Goal: Check status: Check status

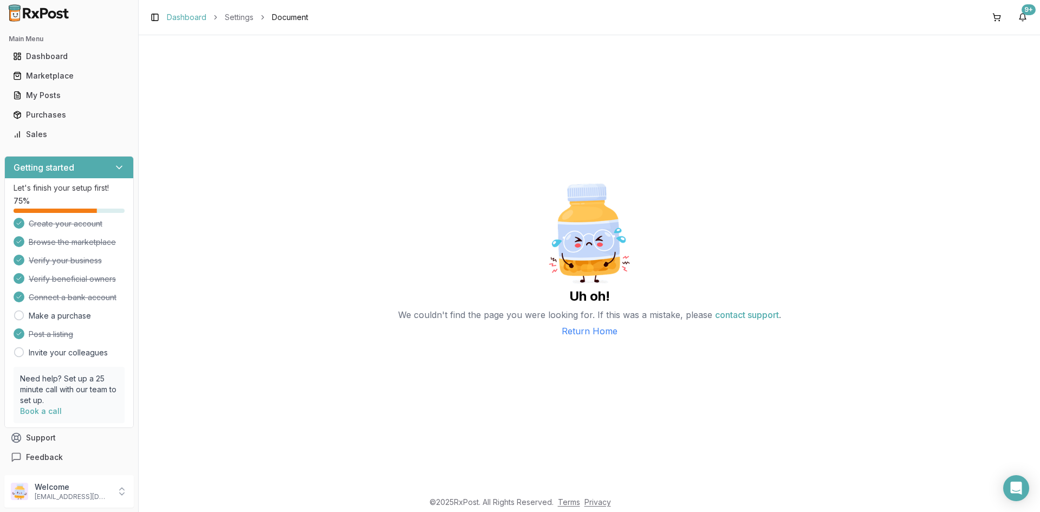
drag, startPoint x: 198, startPoint y: 17, endPoint x: 191, endPoint y: 21, distance: 8.3
click at [198, 17] on link "Dashboard" at bounding box center [187, 17] width 40 height 11
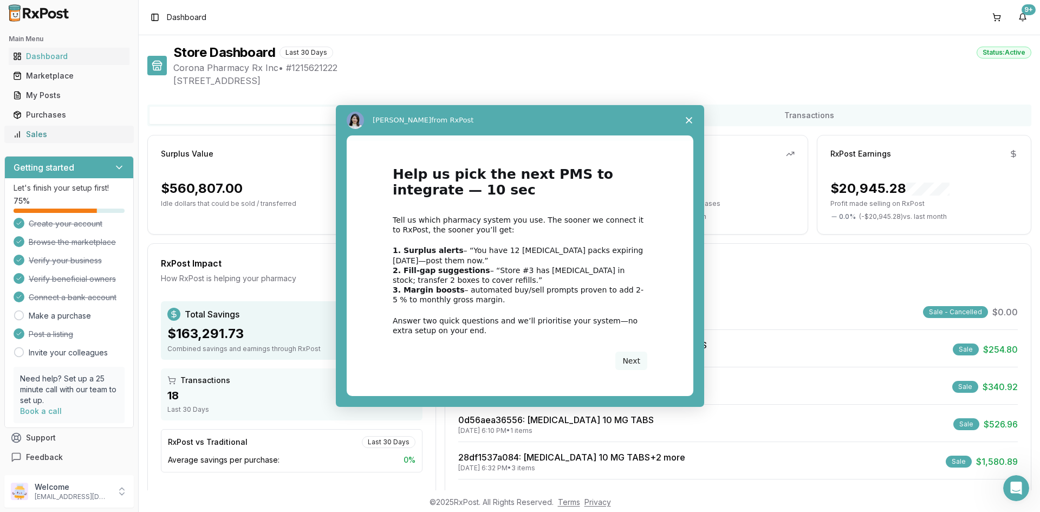
click at [66, 135] on div "Intercom messenger" at bounding box center [520, 256] width 1040 height 512
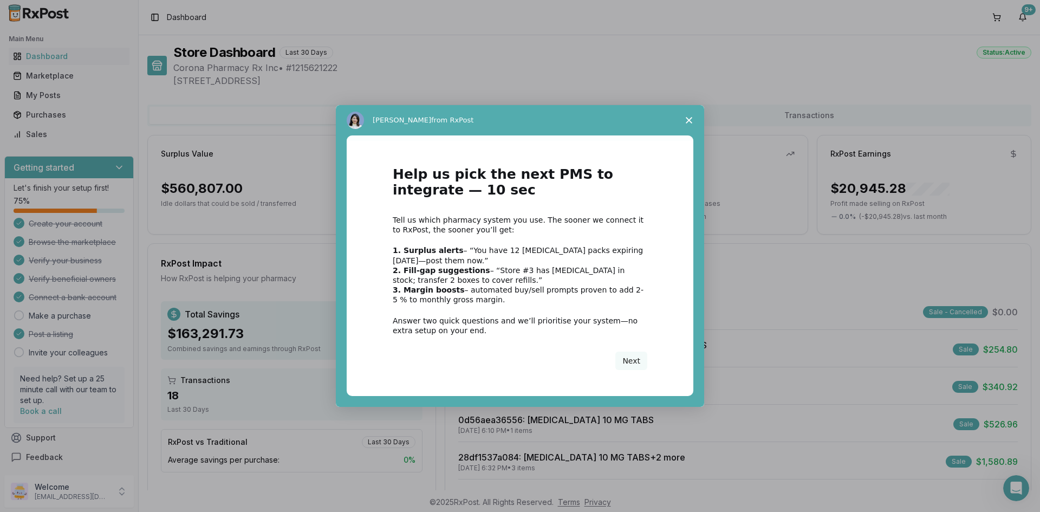
click at [691, 122] on polygon "Close survey" at bounding box center [689, 120] width 7 height 7
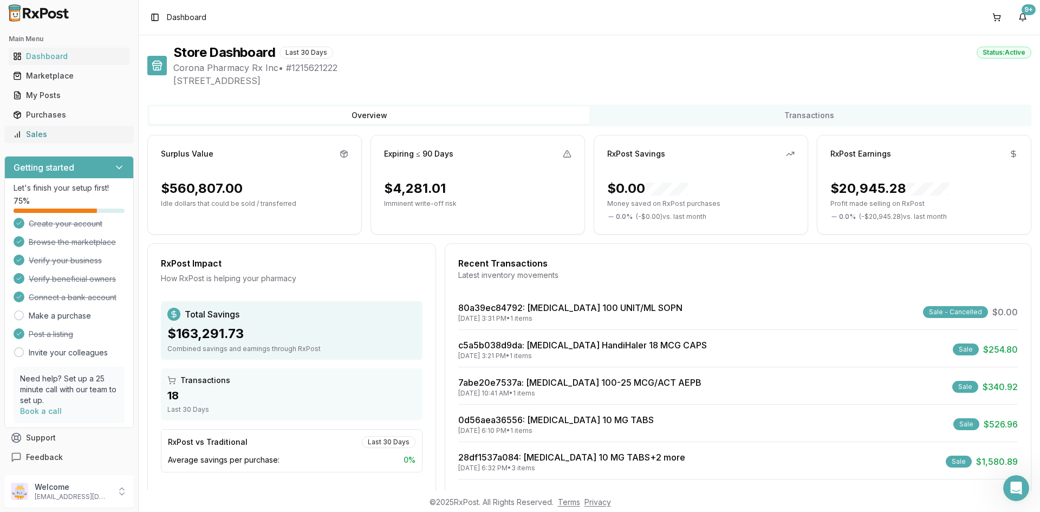
click at [79, 136] on div "Sales" at bounding box center [69, 134] width 112 height 11
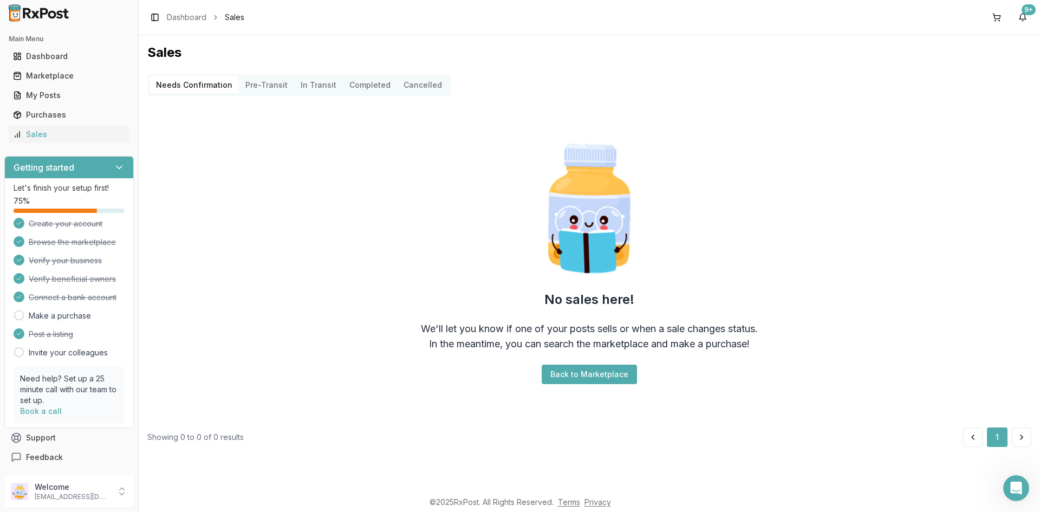
click at [253, 83] on button "Pre-Transit" at bounding box center [266, 84] width 55 height 17
click at [193, 90] on Confirmation "Needs Confirmation" at bounding box center [194, 84] width 89 height 17
click at [198, 81] on Confirmation "Needs Confirmation" at bounding box center [194, 84] width 89 height 17
click at [87, 94] on div "My Posts" at bounding box center [69, 95] width 112 height 11
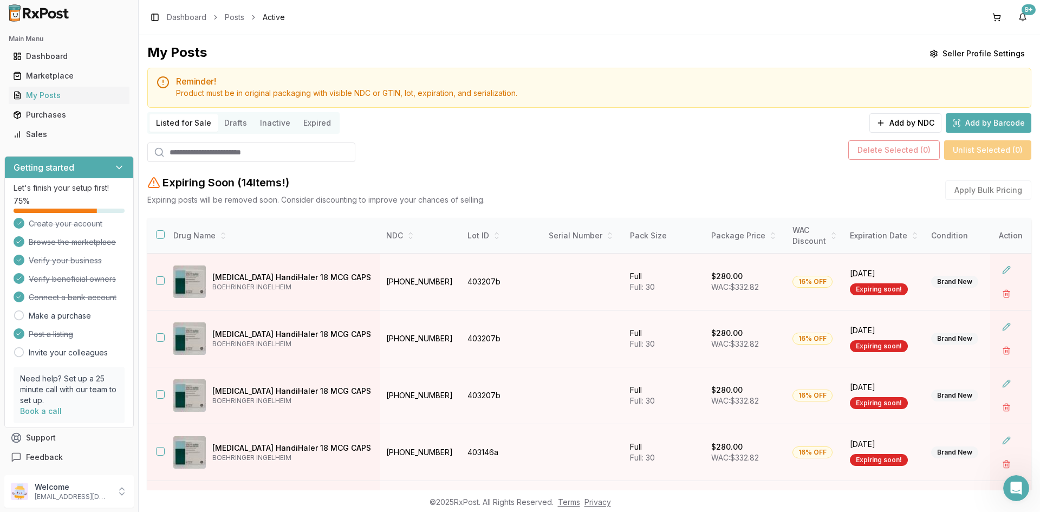
click at [275, 153] on input "search" at bounding box center [251, 153] width 208 height 20
paste input "**********"
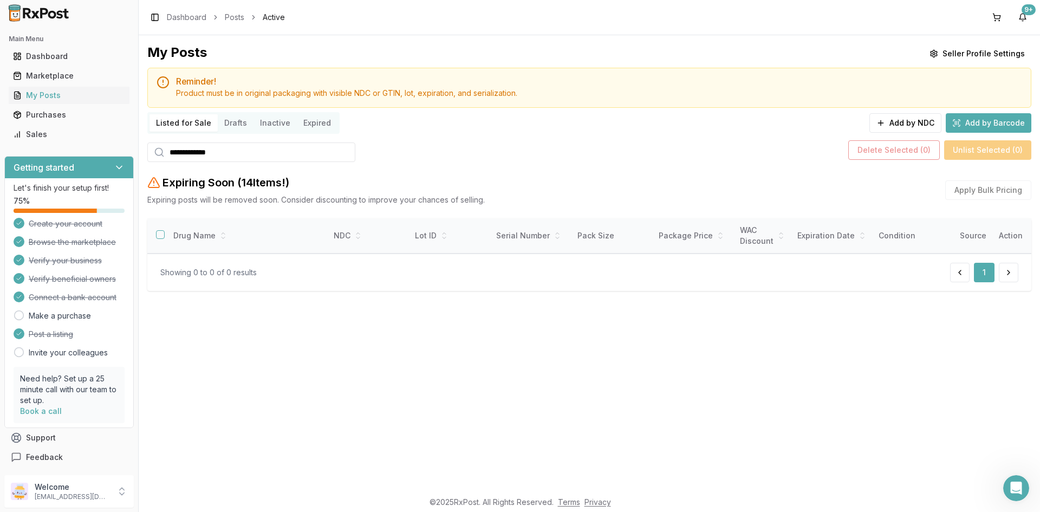
type input "**********"
click at [75, 145] on div "Main Menu Dashboard Marketplace My Posts Purchases Sales" at bounding box center [69, 86] width 138 height 121
